Goal: Task Accomplishment & Management: Use online tool/utility

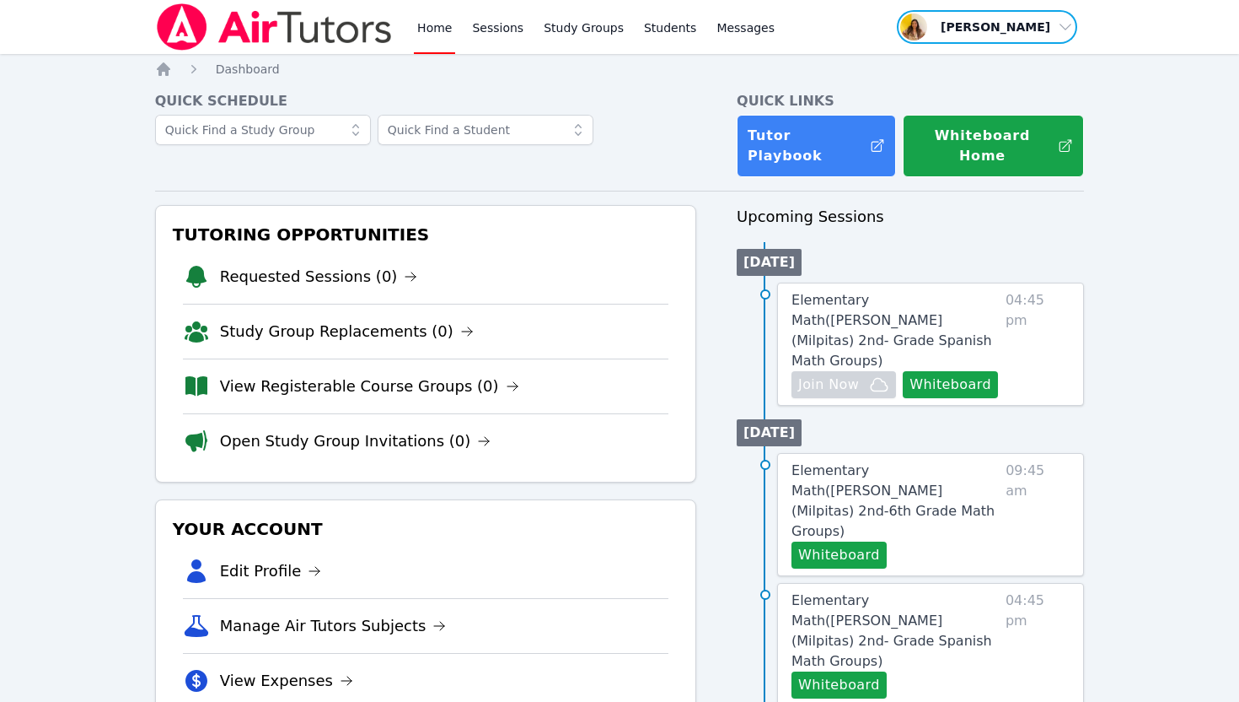
click at [1049, 35] on span "button" at bounding box center [987, 26] width 184 height 37
click at [964, 56] on link "Profile" at bounding box center [993, 66] width 162 height 30
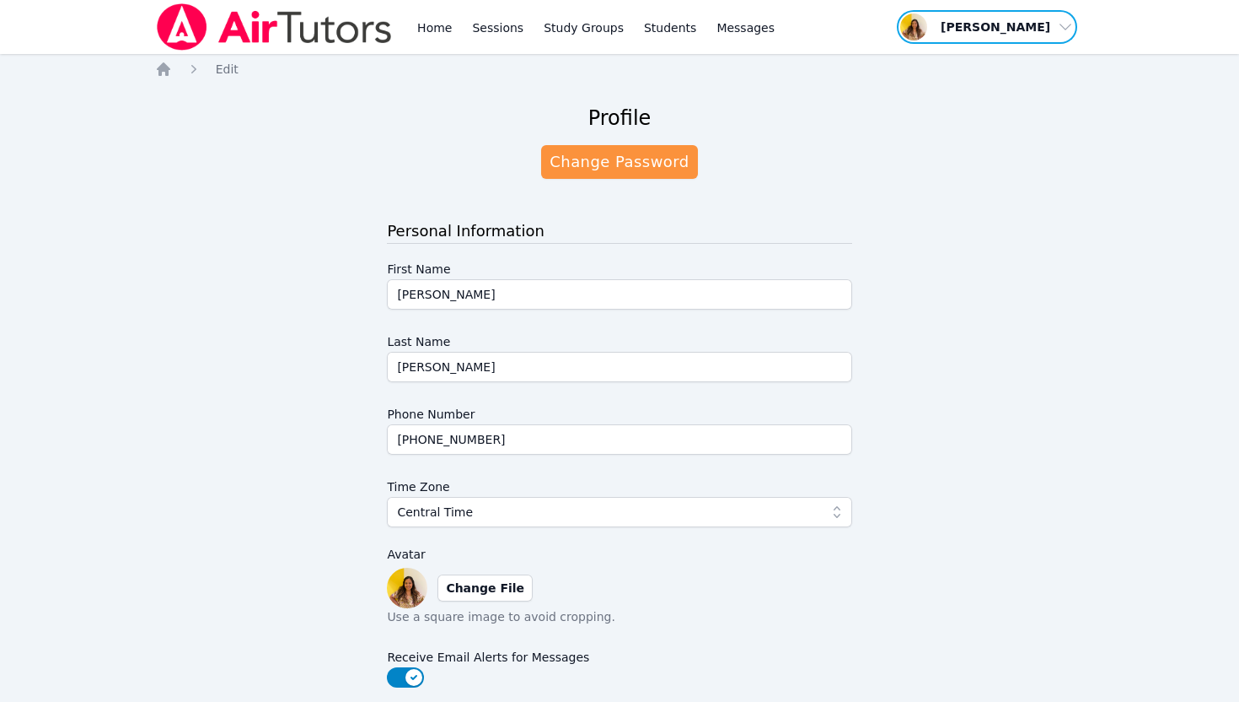
click at [1014, 33] on span "button" at bounding box center [987, 26] width 184 height 37
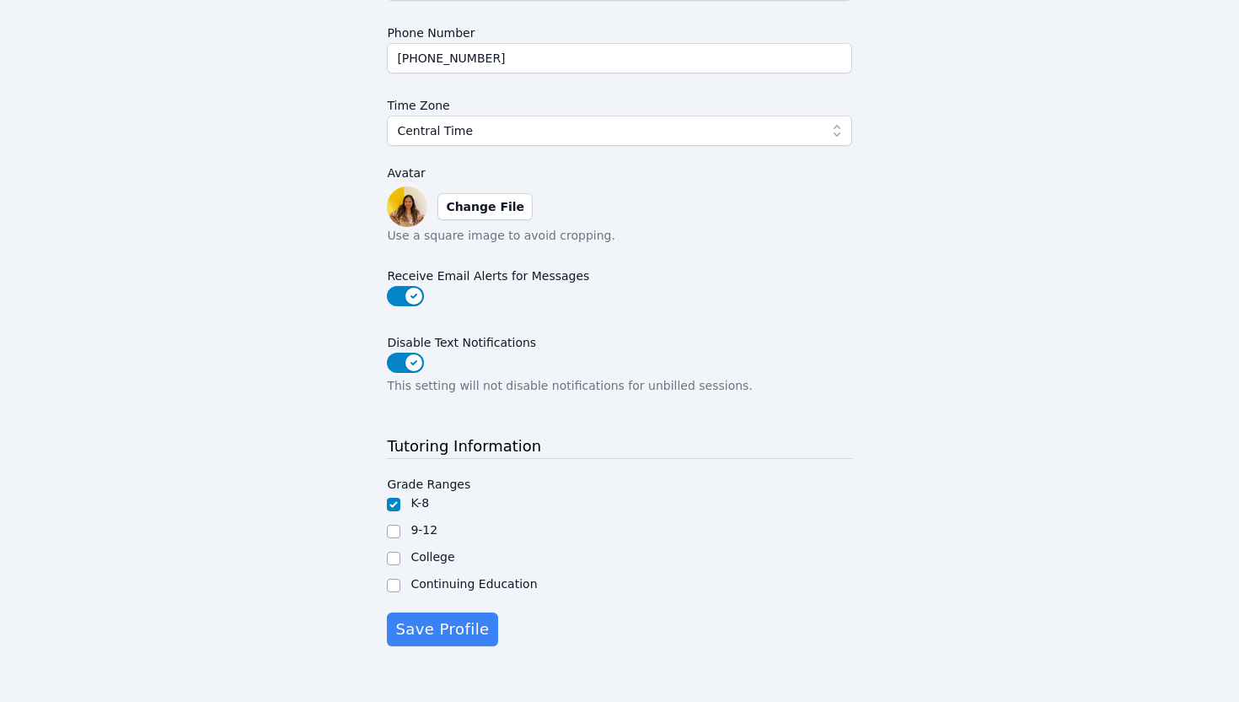
scroll to position [391, 0]
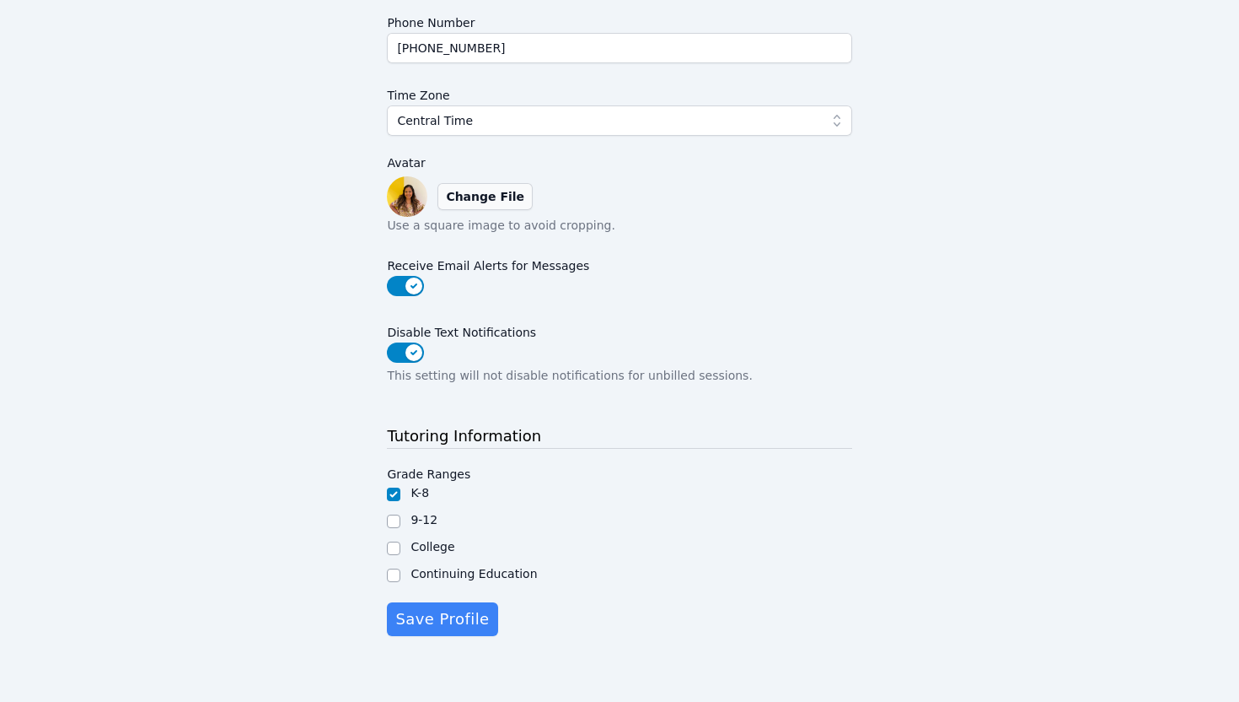
click at [478, 191] on label "Change File" at bounding box center [485, 196] width 95 height 27
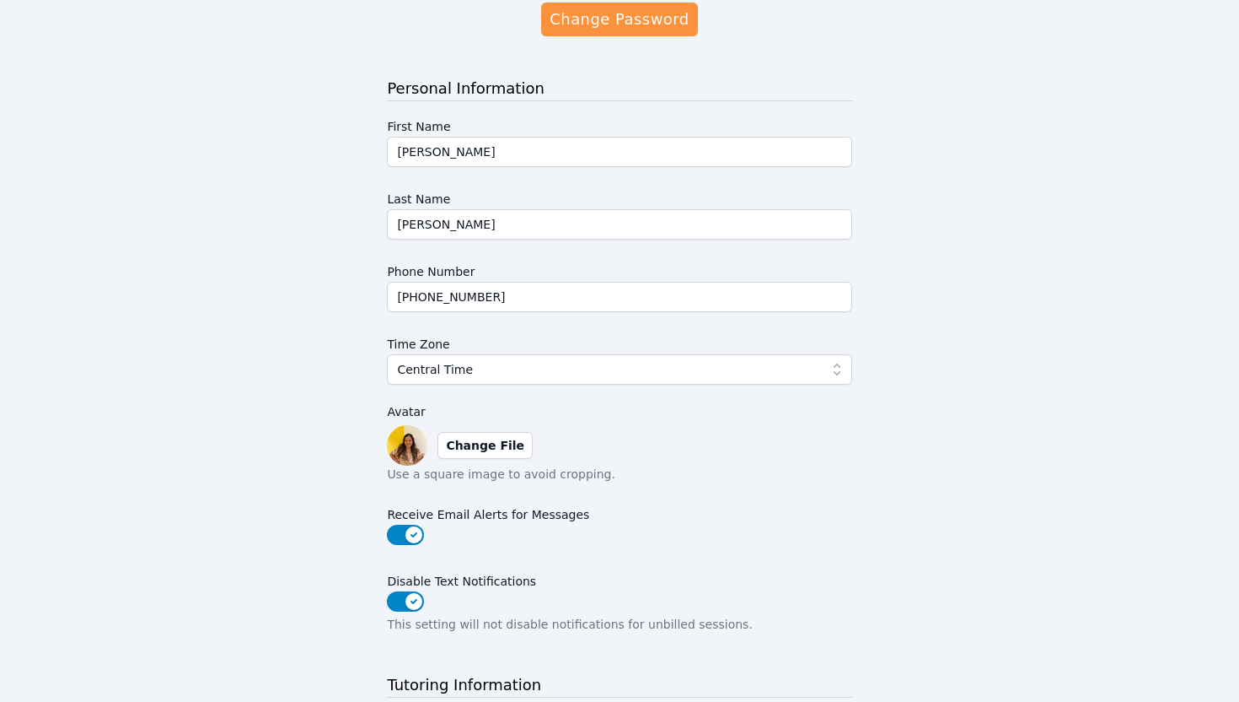
scroll to position [176, 0]
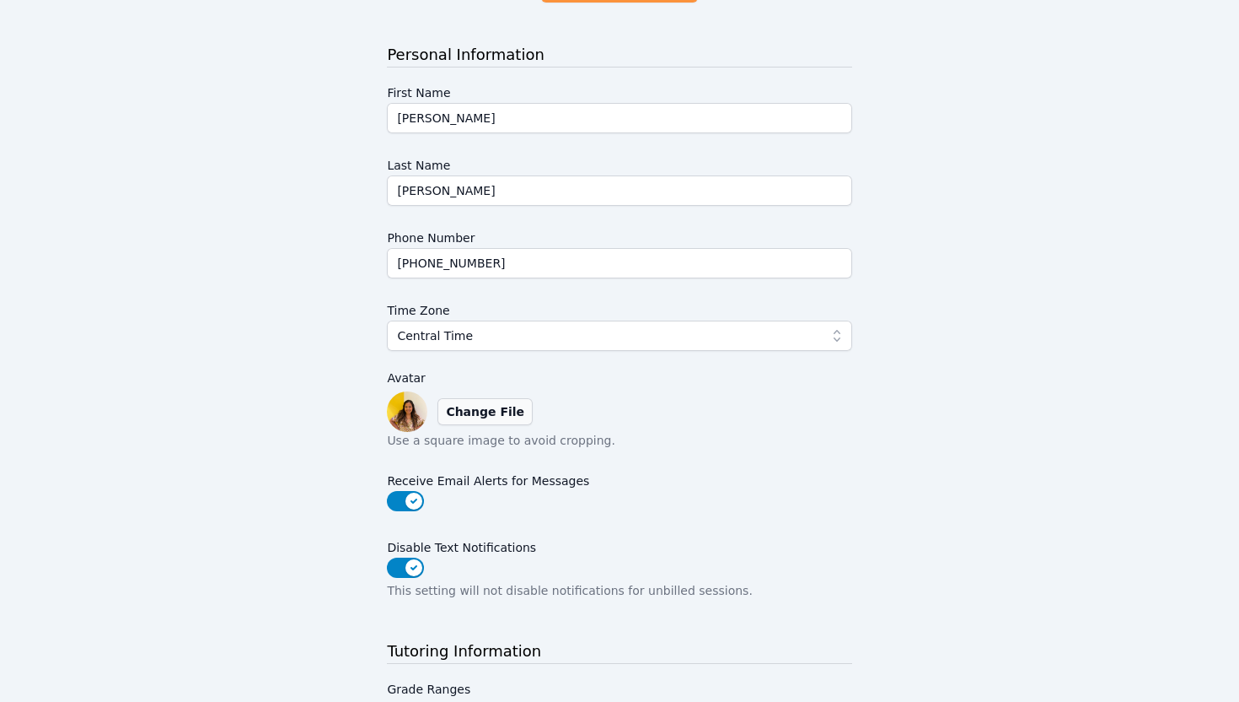
click at [504, 410] on label "Change File" at bounding box center [485, 411] width 95 height 27
click at [0, 0] on input "Change File" at bounding box center [0, 0] width 0 height 0
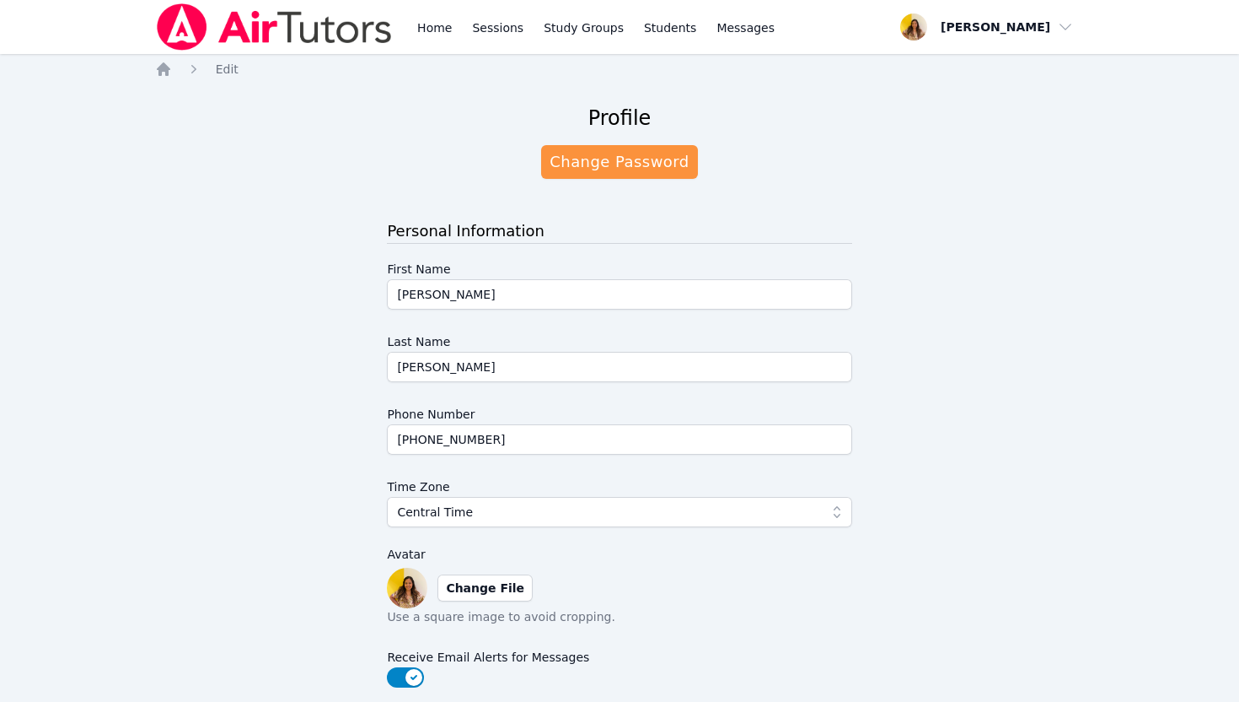
click at [316, 16] on img at bounding box center [274, 26] width 239 height 47
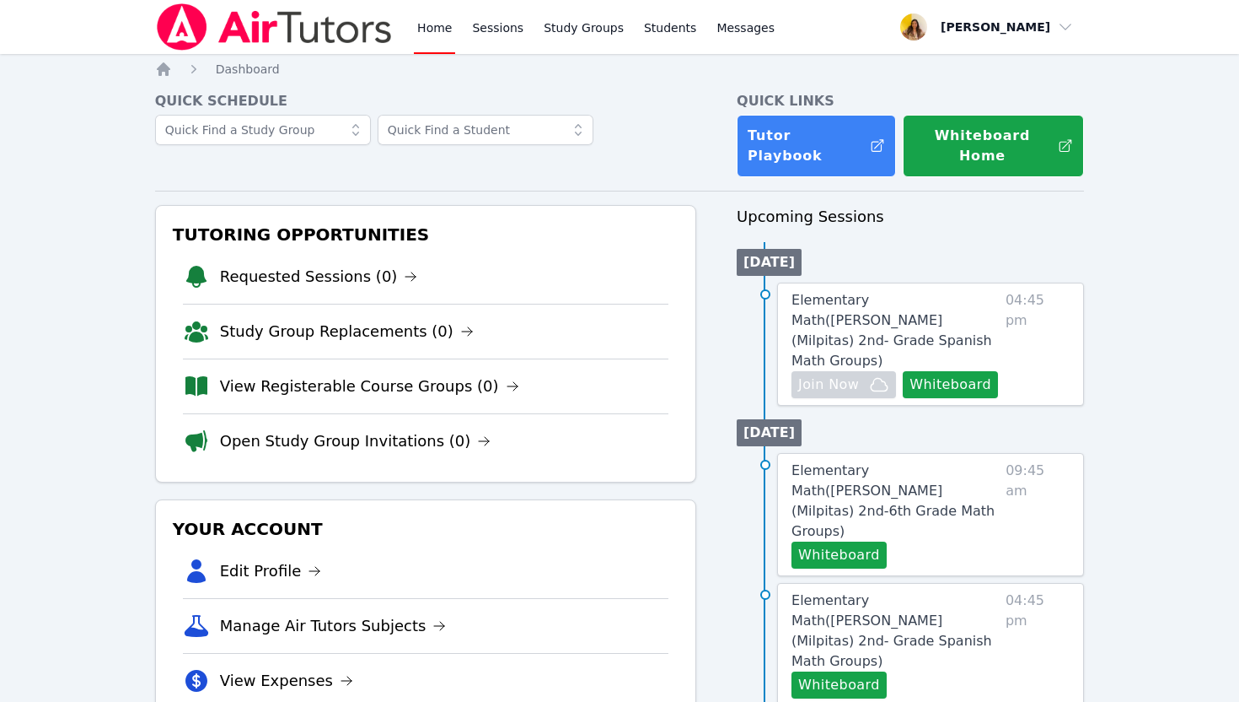
click at [316, 16] on img at bounding box center [274, 26] width 239 height 47
click at [169, 67] on icon "Breadcrumb" at bounding box center [163, 68] width 13 height 13
drag, startPoint x: 64, startPoint y: 235, endPoint x: 70, endPoint y: 193, distance: 42.6
click at [258, 8] on img at bounding box center [274, 26] width 239 height 47
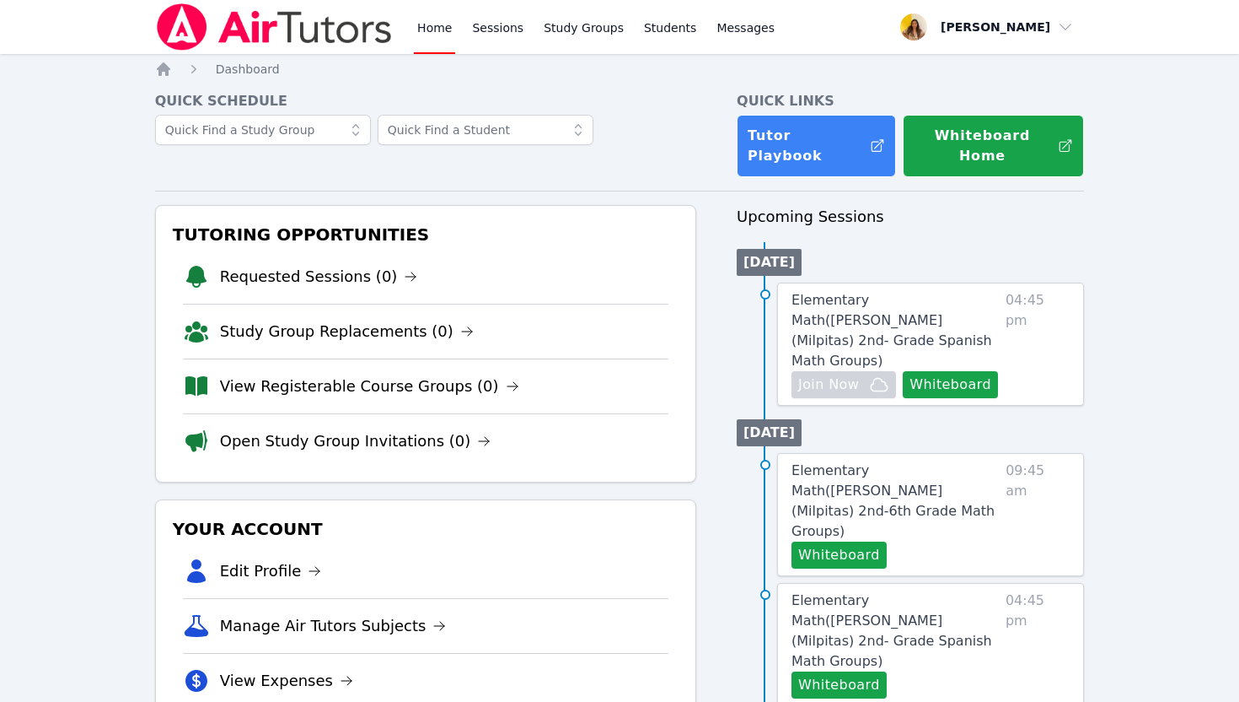
click at [258, 8] on img at bounding box center [274, 26] width 239 height 47
click at [849, 304] on span "Elementary Math ( Randall (Milpitas) 2nd- Grade Spanish Math Groups )" at bounding box center [892, 330] width 201 height 77
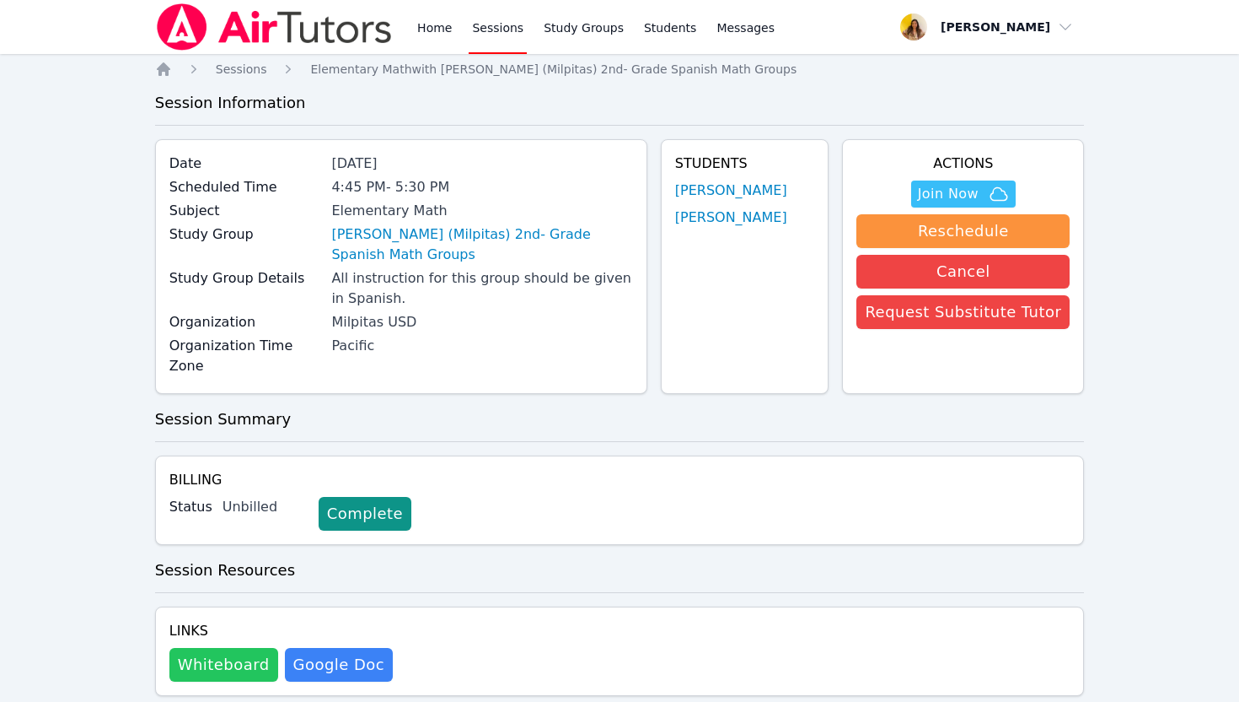
click at [204, 648] on button "Whiteboard" at bounding box center [223, 665] width 109 height 34
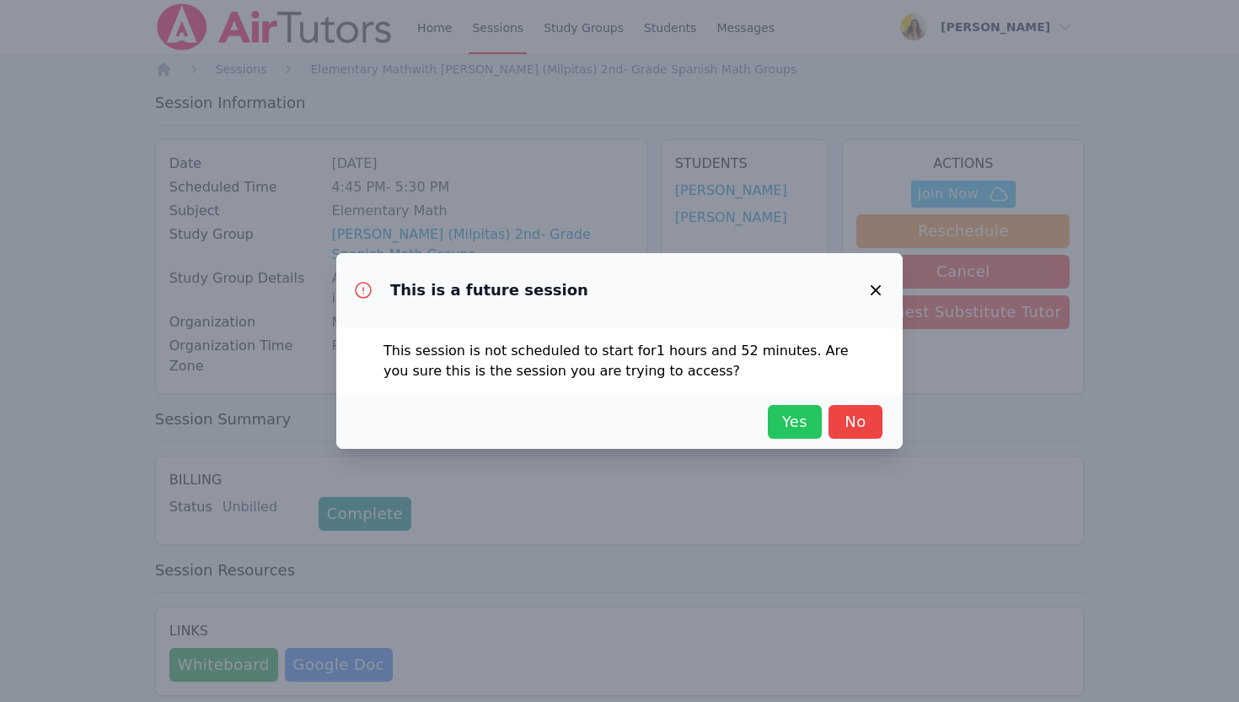
click at [798, 422] on span "Yes" at bounding box center [795, 422] width 37 height 24
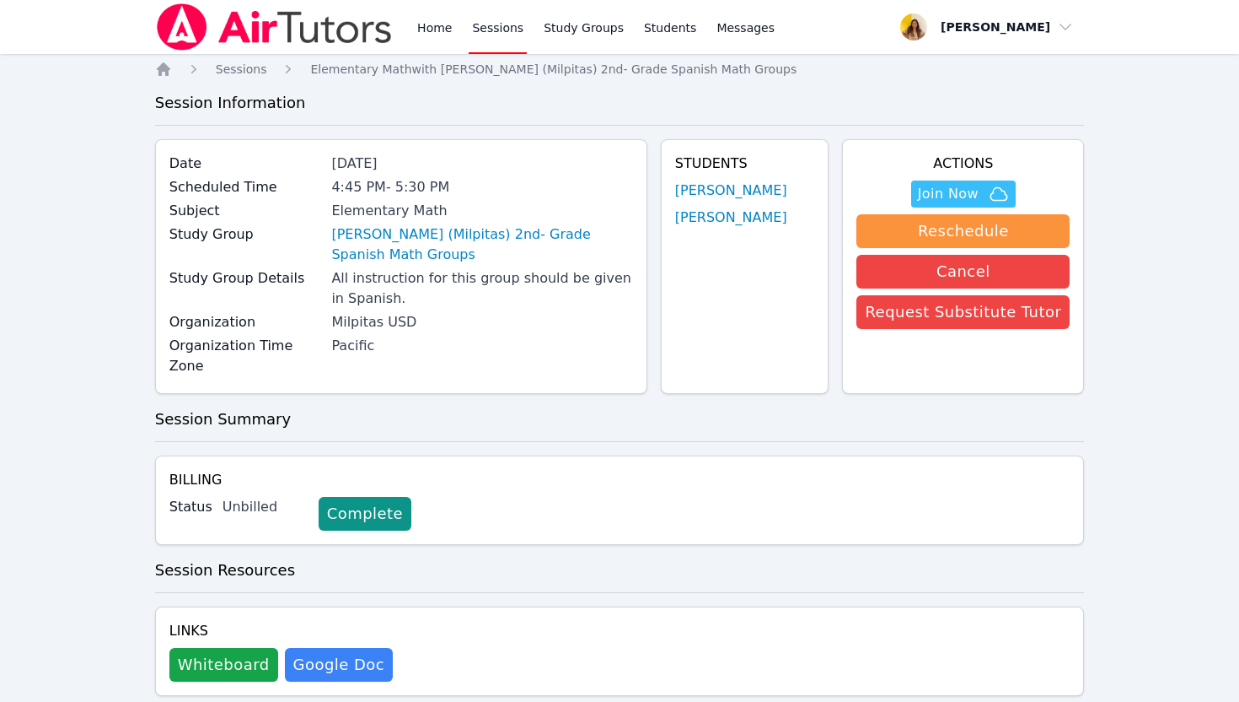
click at [309, 30] on img at bounding box center [274, 26] width 239 height 47
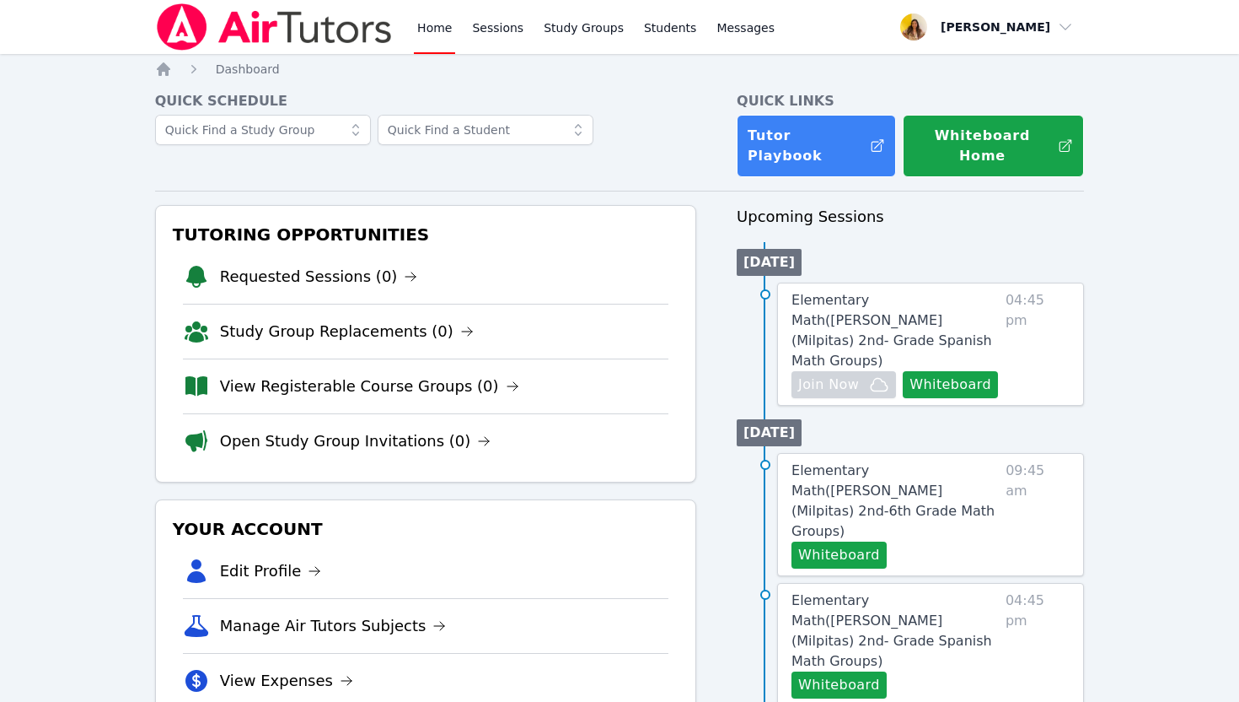
click at [309, 30] on img at bounding box center [274, 26] width 239 height 47
